Goal: Information Seeking & Learning: Find specific page/section

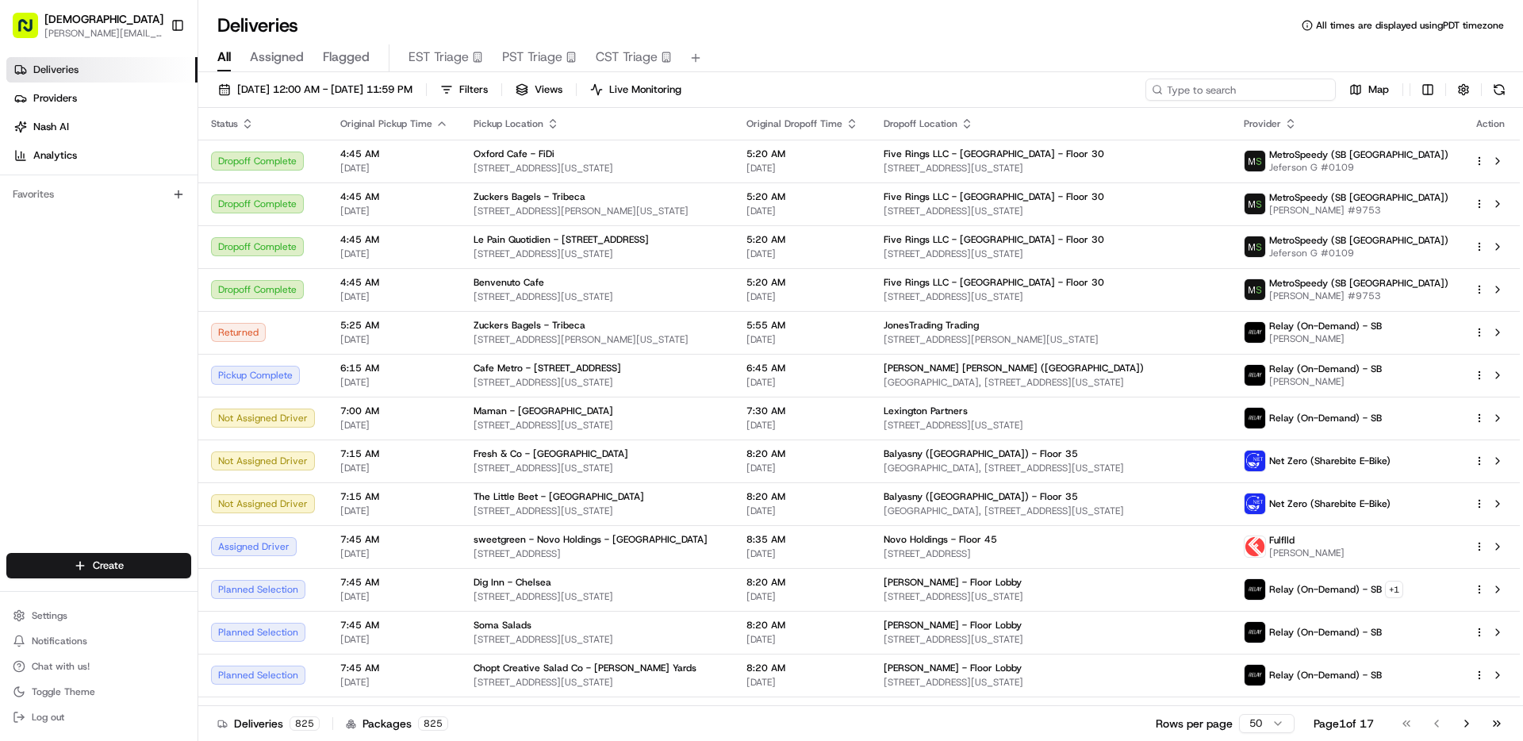
click at [1267, 98] on input at bounding box center [1240, 90] width 190 height 22
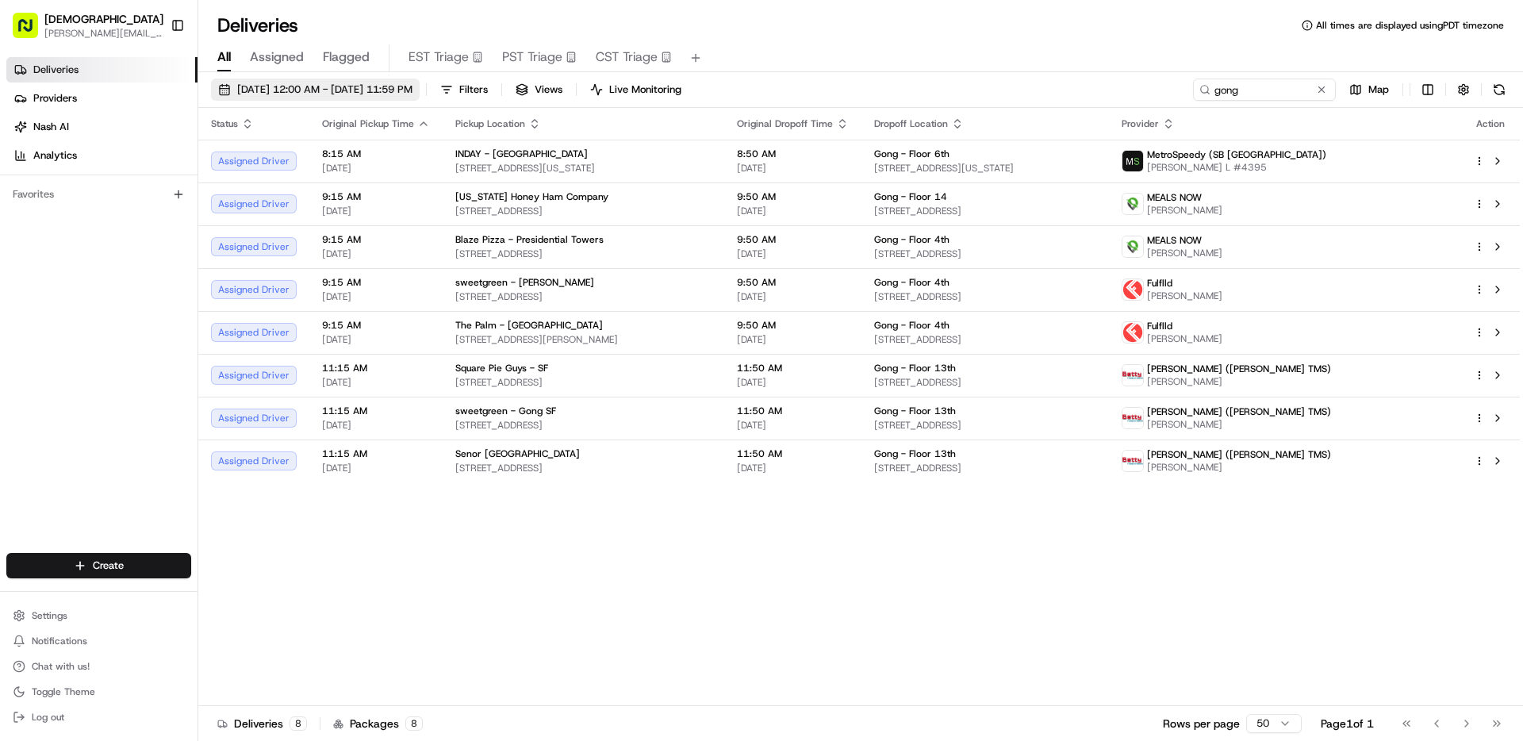
click at [331, 97] on button "[DATE] 12:00 AM - [DATE] 11:59 PM" at bounding box center [315, 90] width 209 height 22
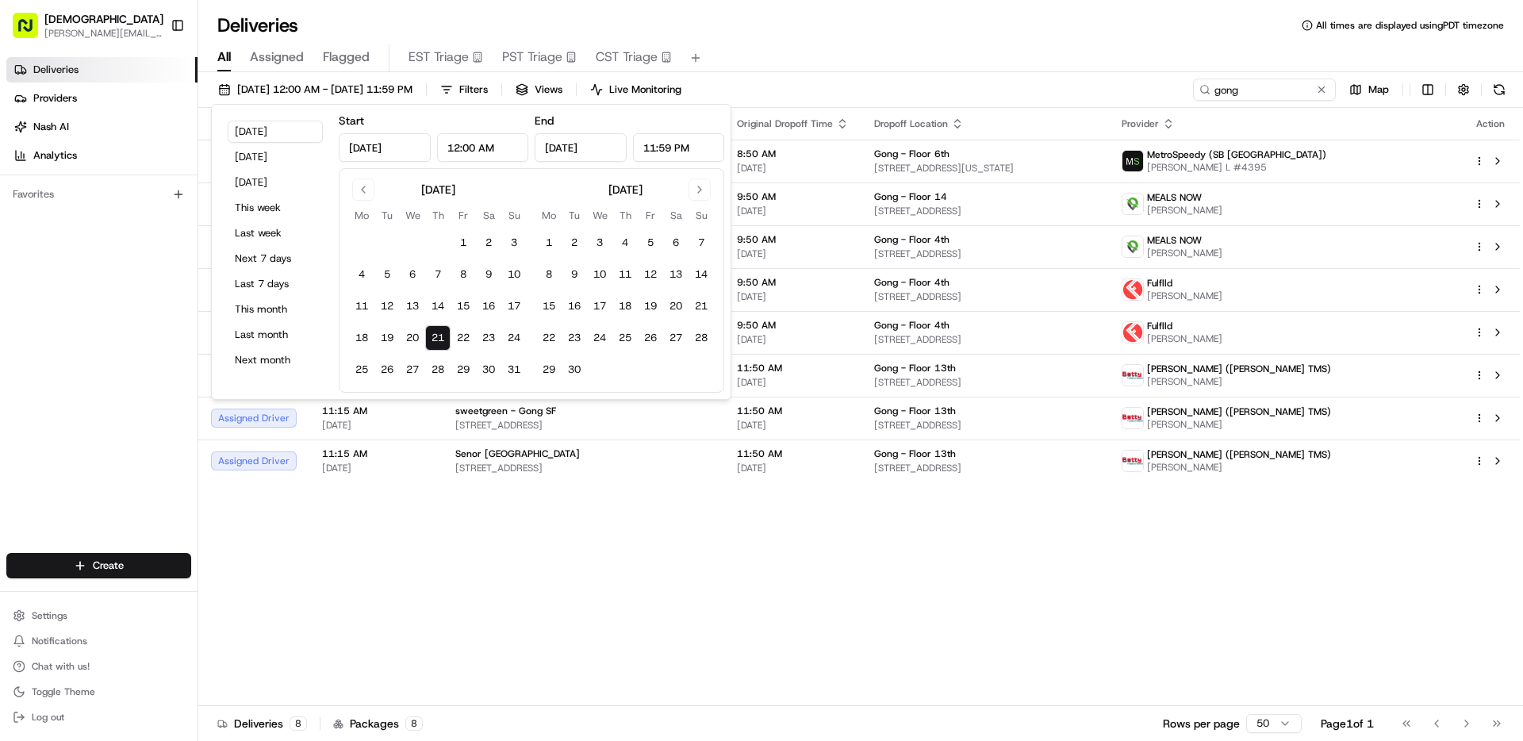
click at [680, 584] on div "Status Original Pickup Time Pickup Location Original Dropoff Time Dropoff Locat…" at bounding box center [858, 407] width 1321 height 598
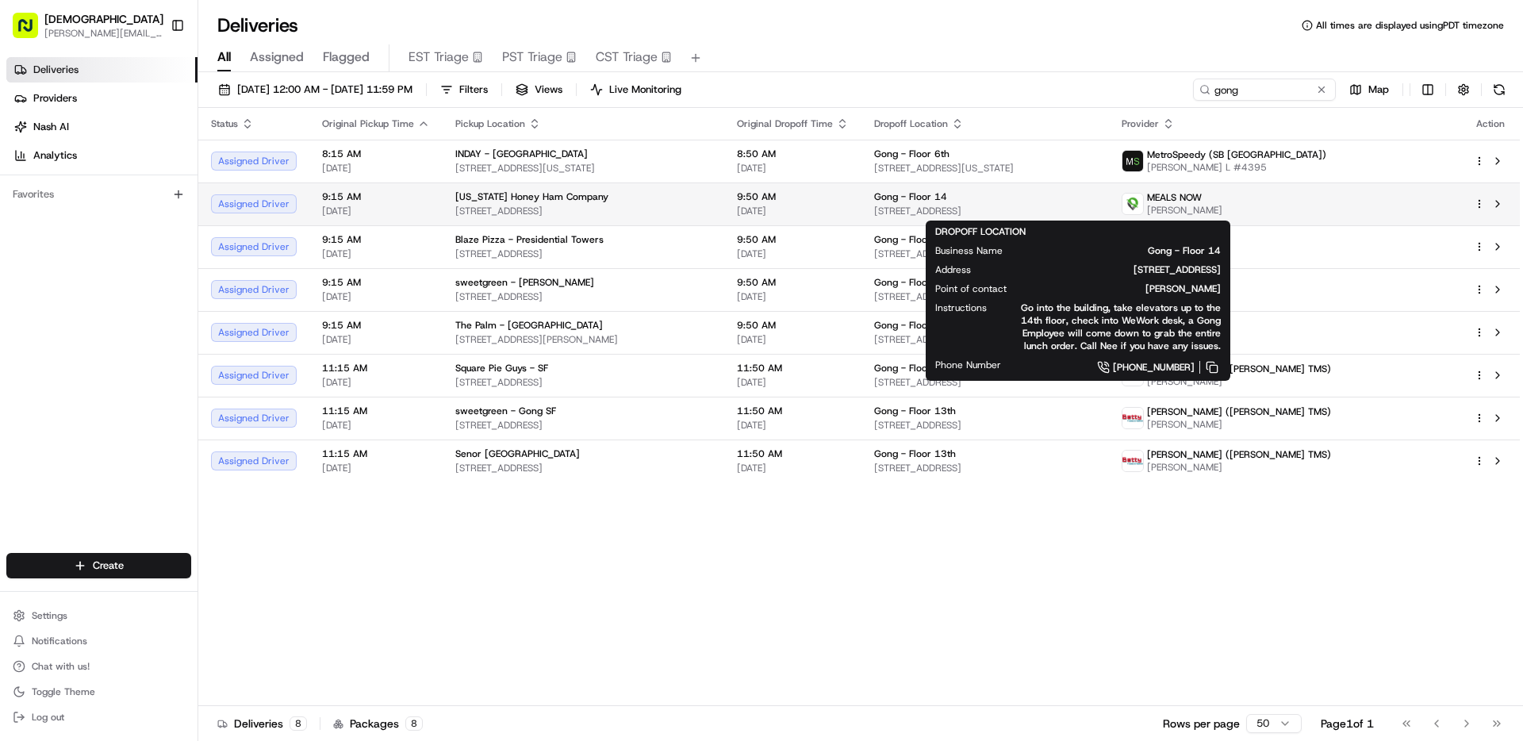
drag, startPoint x: 929, startPoint y: 208, endPoint x: 1094, endPoint y: 215, distance: 165.1
click at [1094, 215] on span "[STREET_ADDRESS]" at bounding box center [985, 211] width 222 height 13
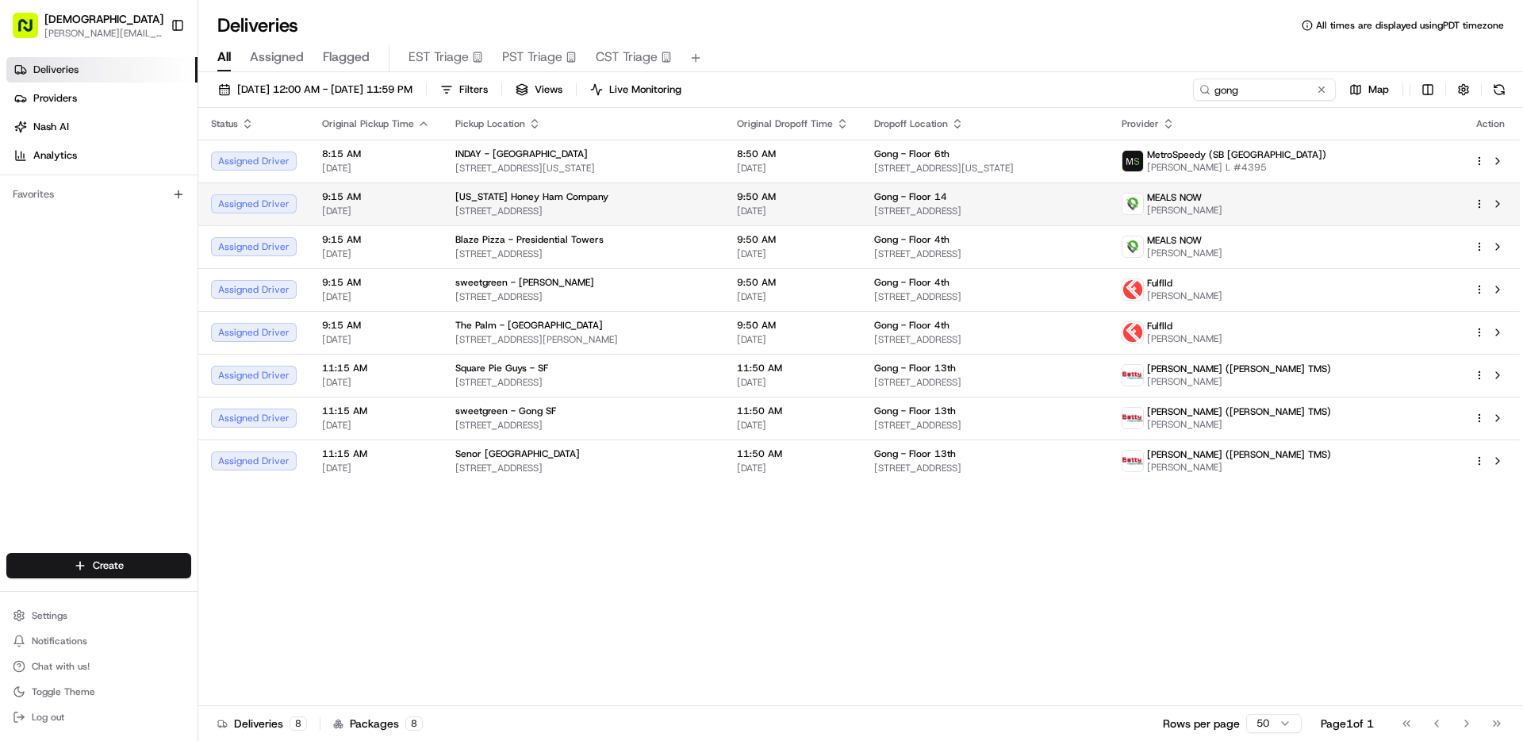
copy span "[STREET_ADDRESS]"
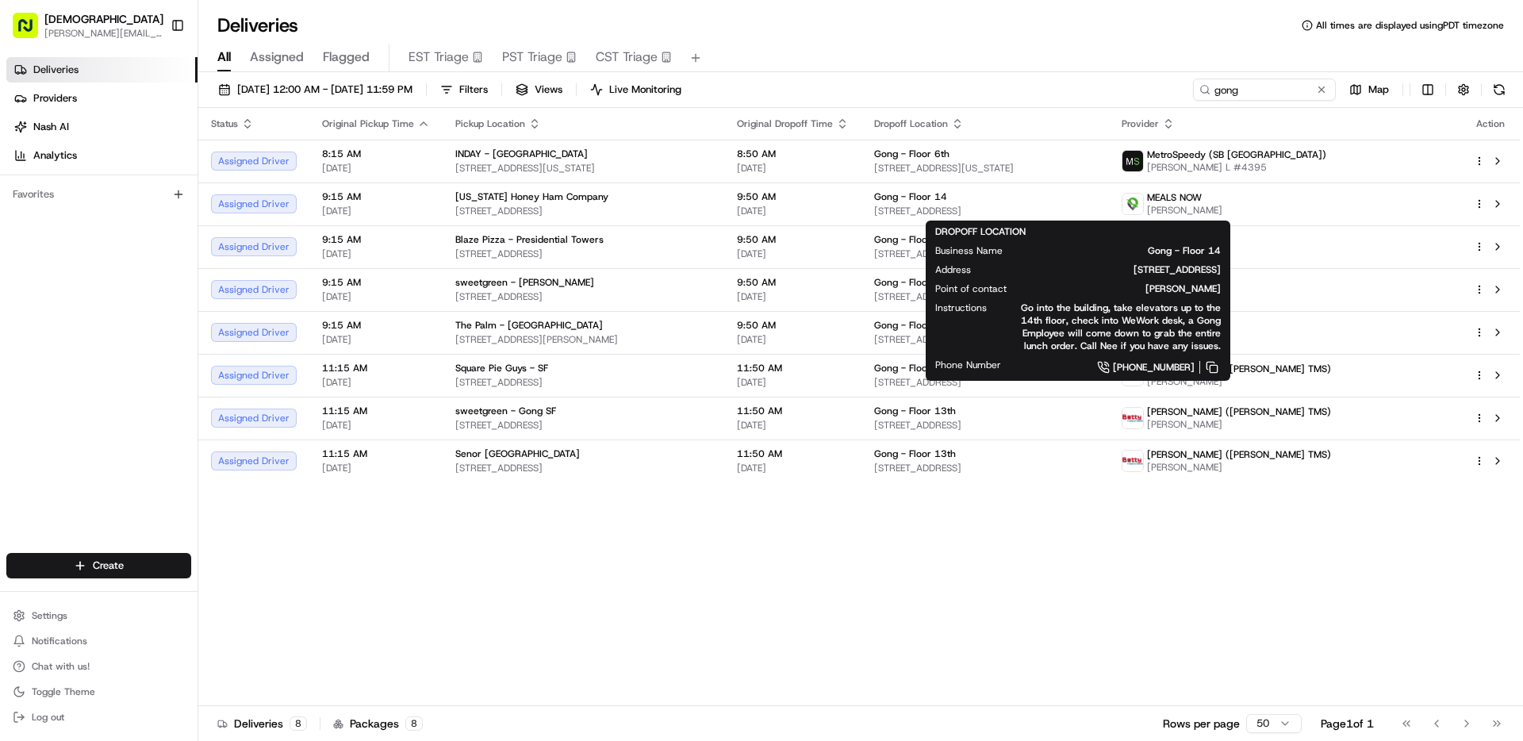
click at [953, 56] on div "All Assigned Flagged EST Triage PST Triage CST Triage" at bounding box center [860, 58] width 1324 height 28
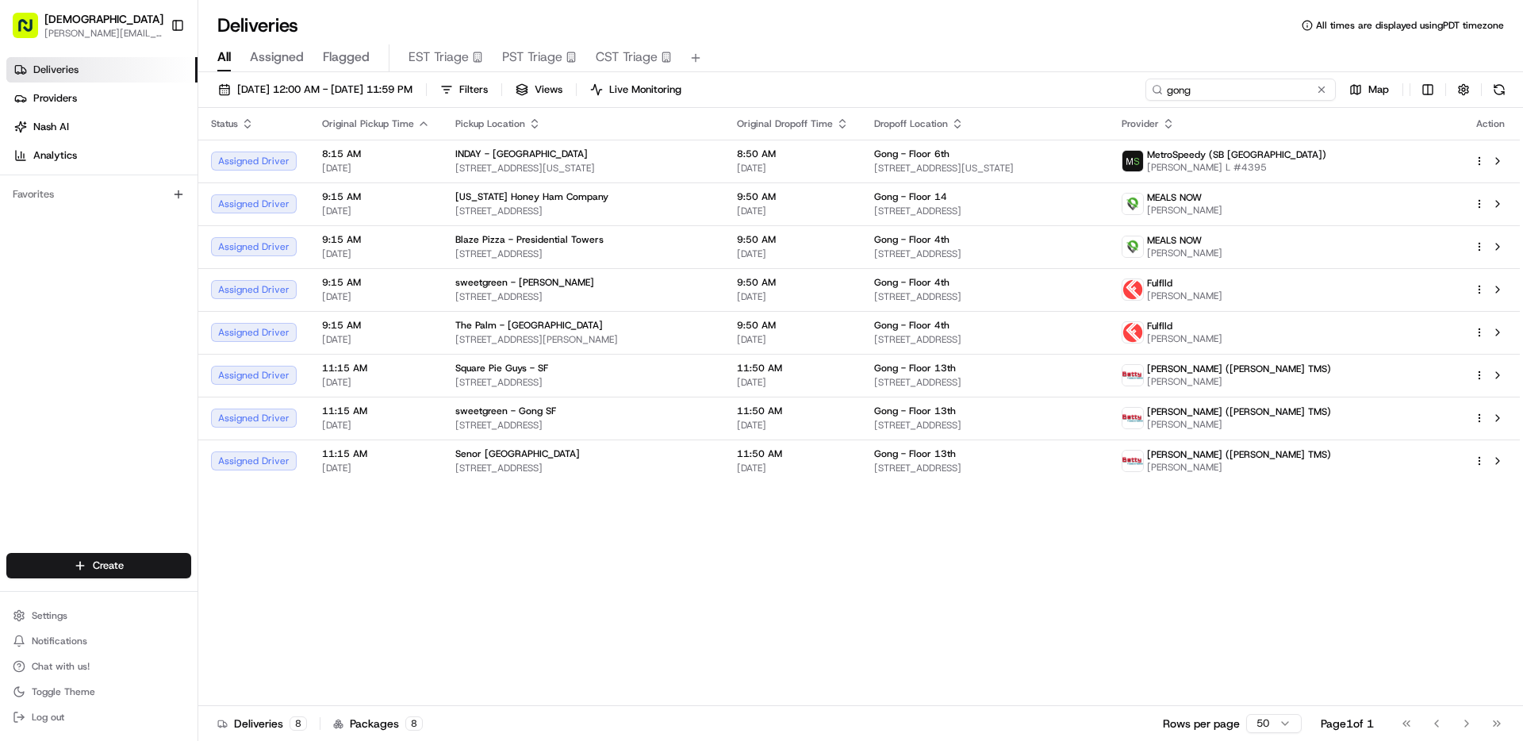
click at [1268, 89] on input "gong" at bounding box center [1240, 90] width 190 height 22
click at [1268, 88] on input "gong" at bounding box center [1240, 90] width 190 height 22
type input "infinity"
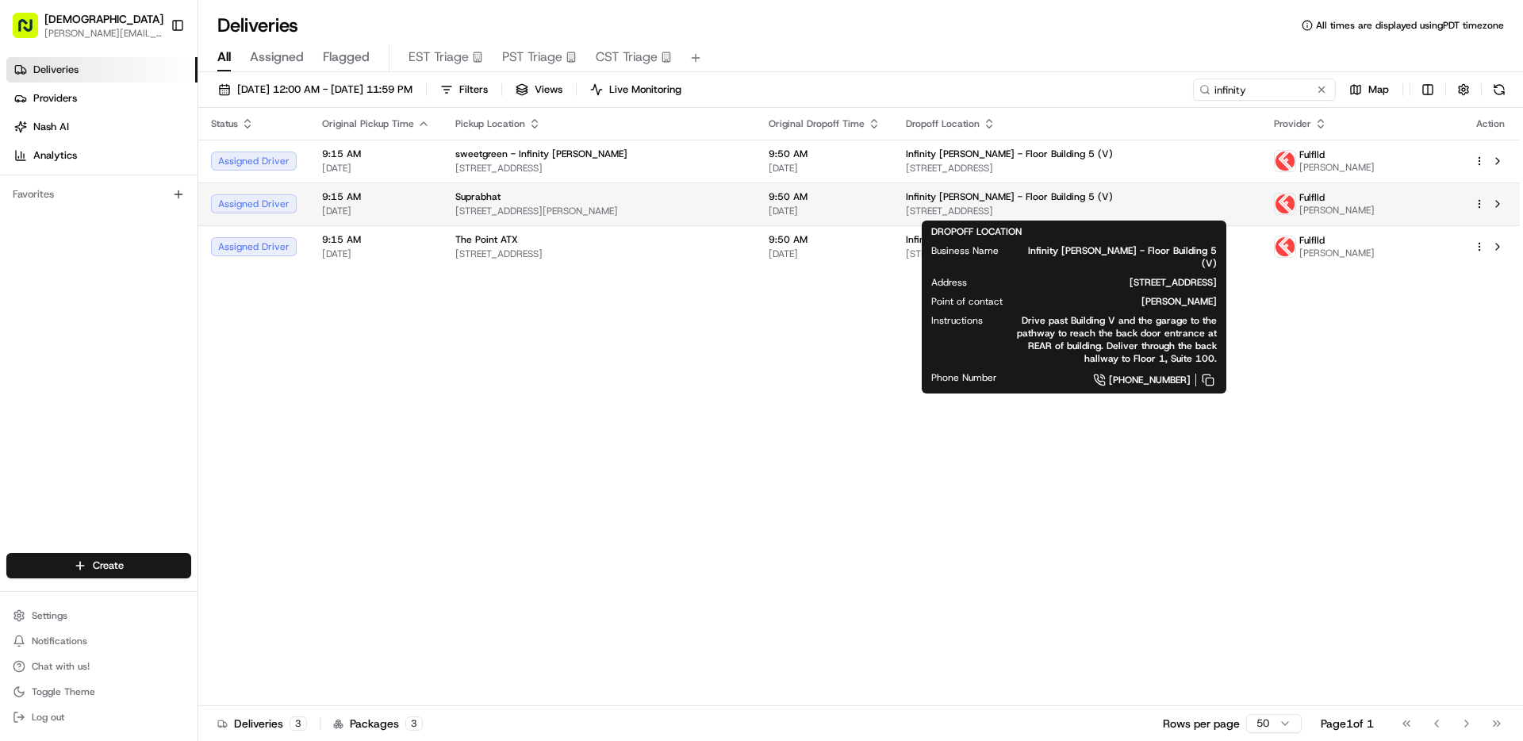
drag, startPoint x: 929, startPoint y: 211, endPoint x: 1104, endPoint y: 213, distance: 175.3
click at [1104, 213] on td "Infinity [PERSON_NAME] - Floor Building 5 (V) [STREET_ADDRESS]" at bounding box center [1077, 203] width 368 height 43
copy span "[STREET_ADDRESS]"
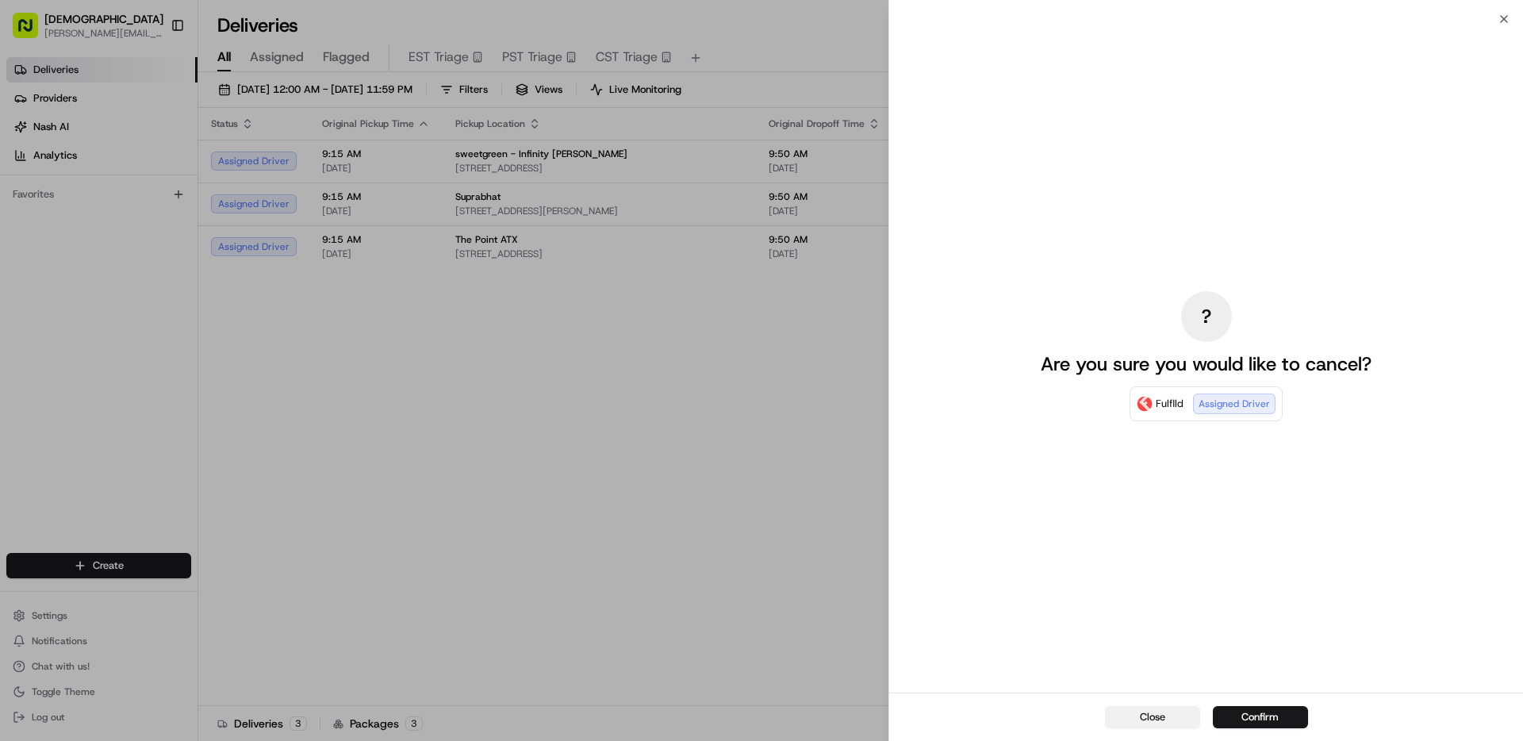
click at [1150, 723] on button "Close" at bounding box center [1152, 717] width 95 height 22
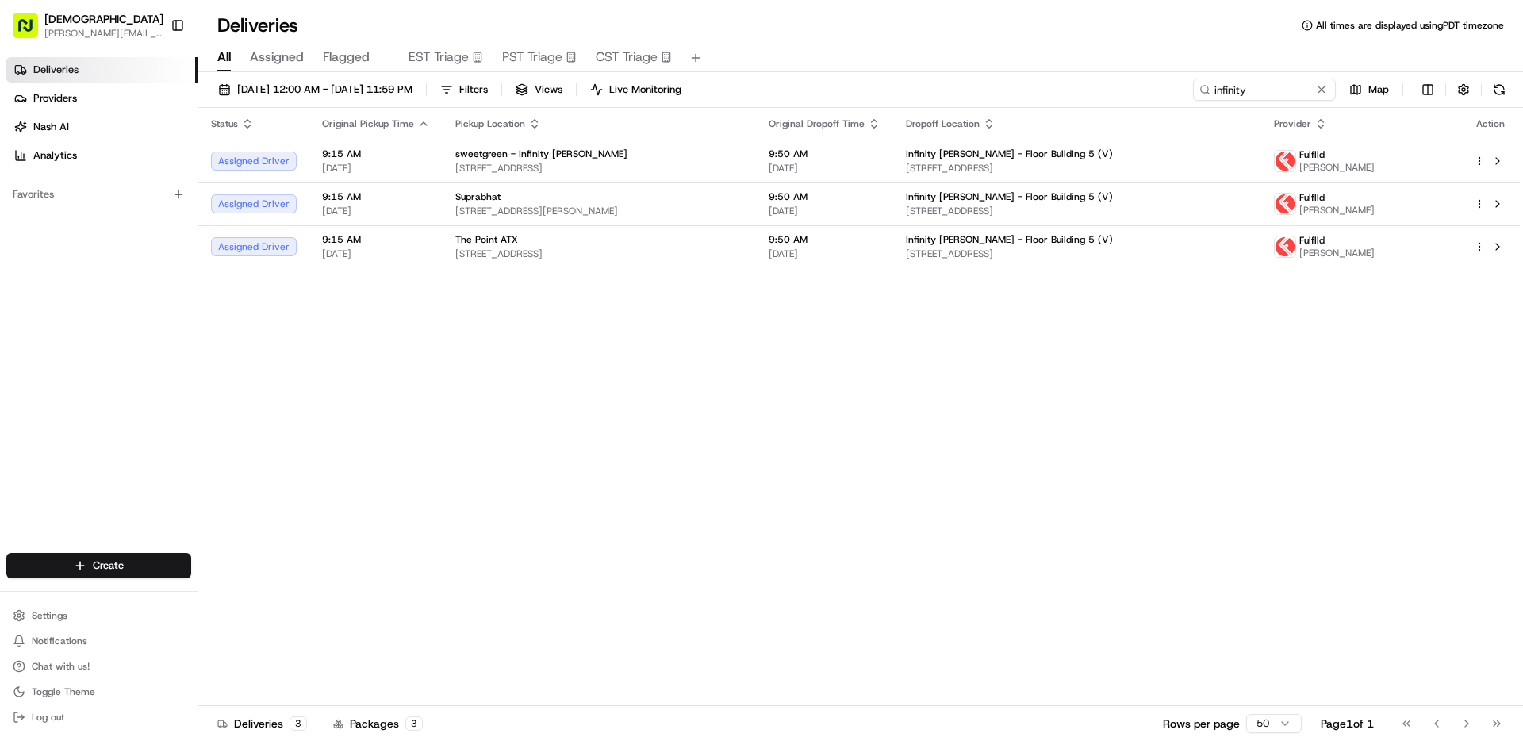
click at [916, 522] on div "Status Original Pickup Time Pickup Location Original Dropoff Time Dropoff Locat…" at bounding box center [858, 407] width 1321 height 598
